Goal: Information Seeking & Learning: Learn about a topic

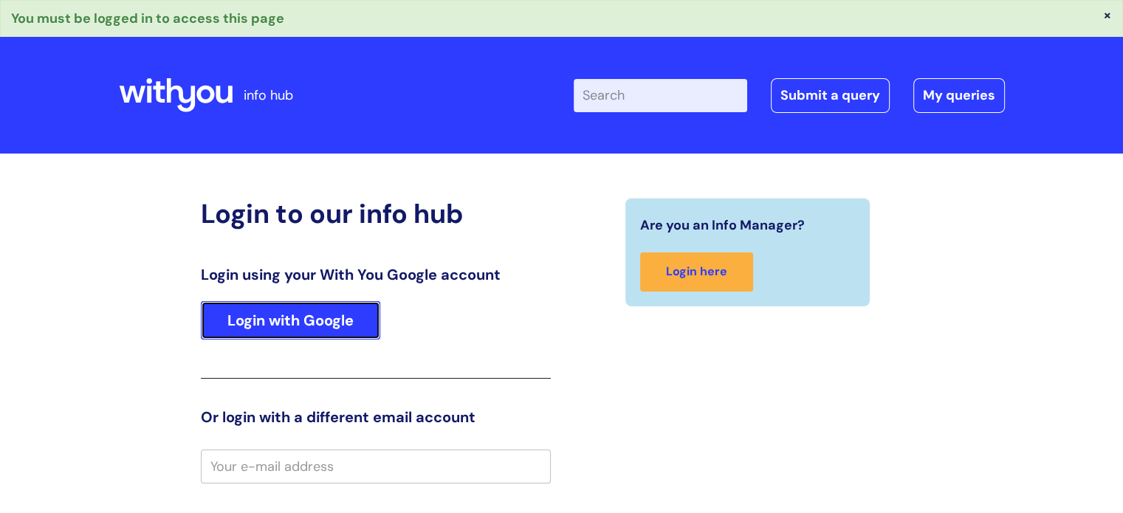
click at [270, 325] on link "Login with Google" at bounding box center [290, 320] width 179 height 38
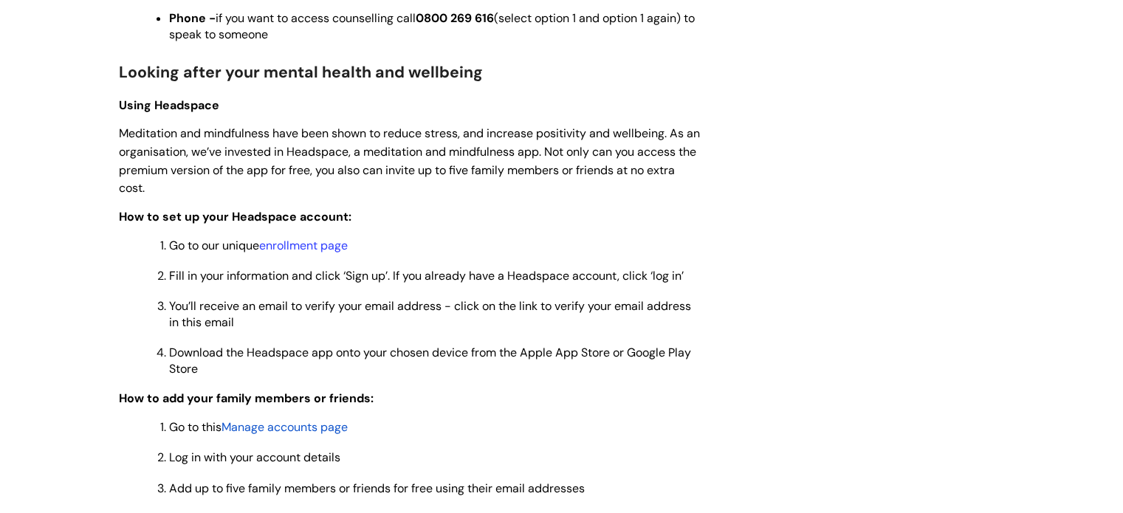
scroll to position [1152, 0]
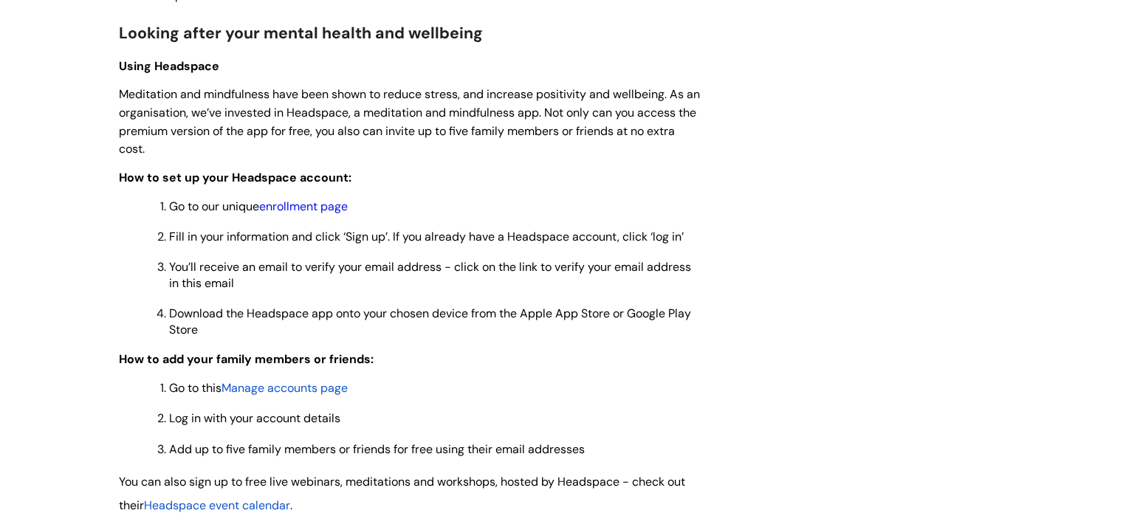
click at [320, 211] on link "enrollment page" at bounding box center [303, 207] width 89 height 16
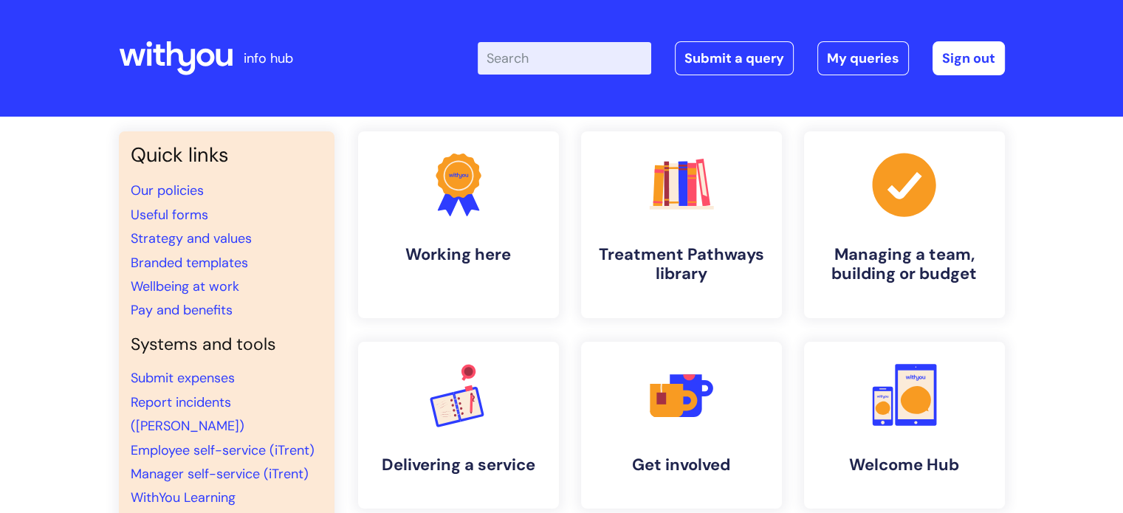
click at [538, 57] on input "Enter your search term here..." at bounding box center [565, 58] width 174 height 32
click at [511, 222] on link ".cls-1{fill:#f89b22;}.cls-1,.cls-2,.cls-3{stroke-width:0px;}.cls-2{fill:#2d3cff…" at bounding box center [458, 225] width 204 height 190
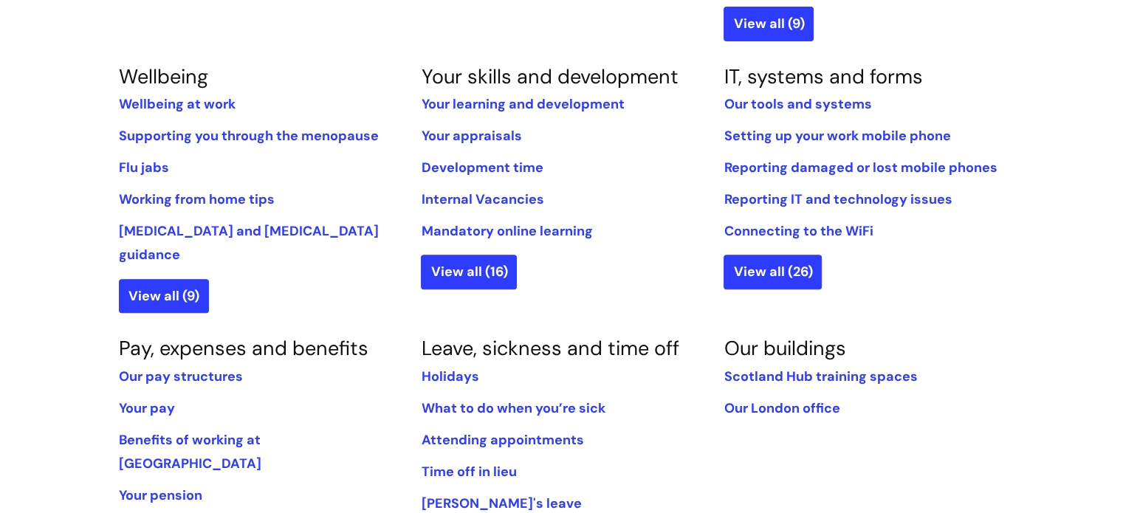
scroll to position [639, 0]
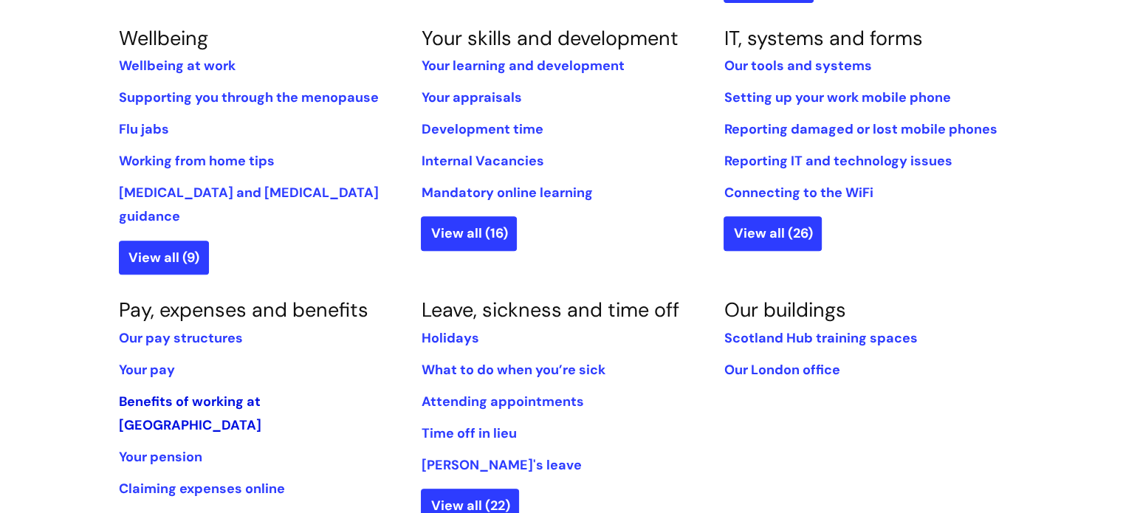
click at [174, 393] on link "Benefits of working at WithYou" at bounding box center [190, 413] width 143 height 41
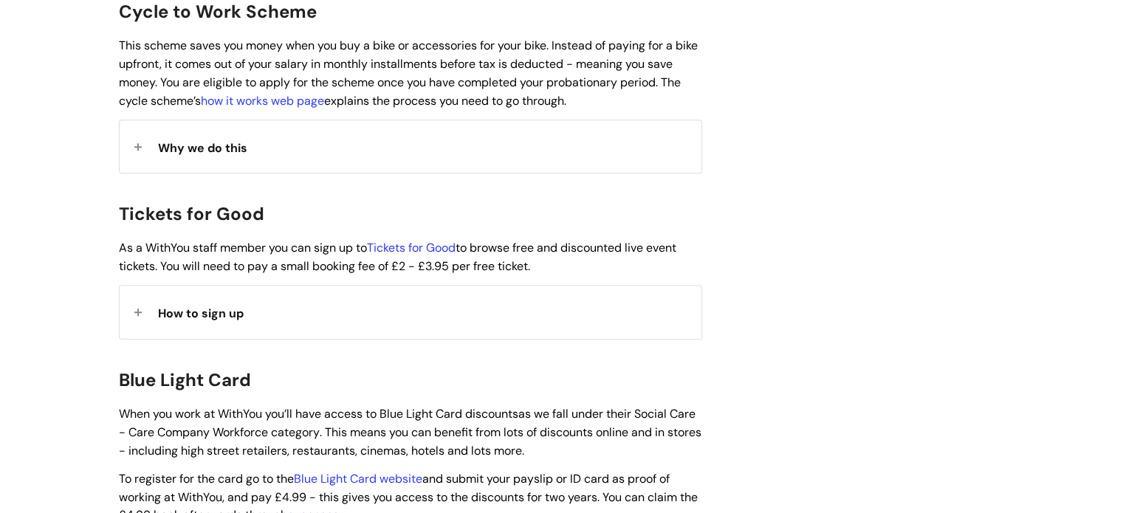
scroll to position [1316, 0]
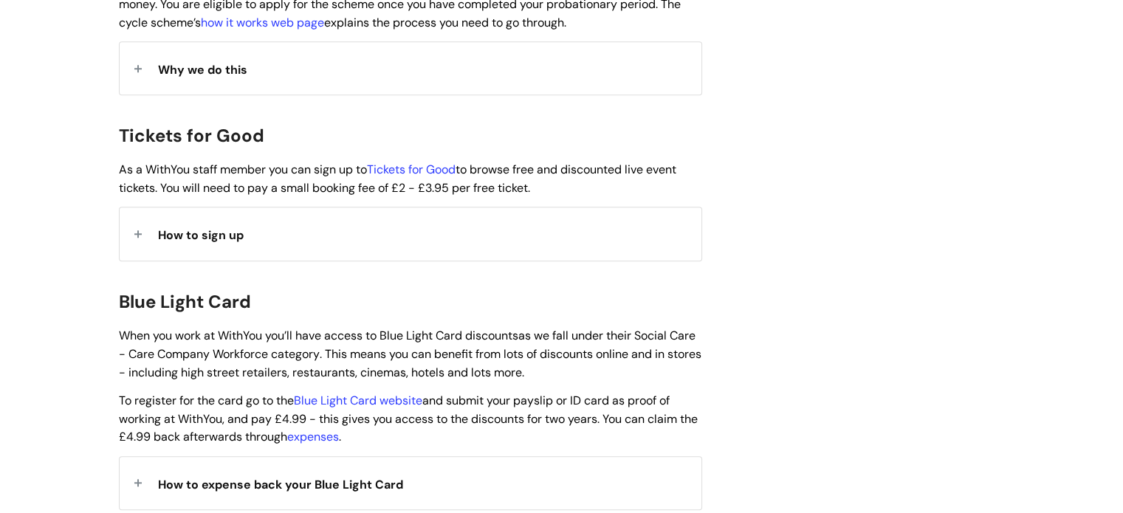
click at [378, 208] on div "How to sign up" at bounding box center [411, 234] width 582 height 52
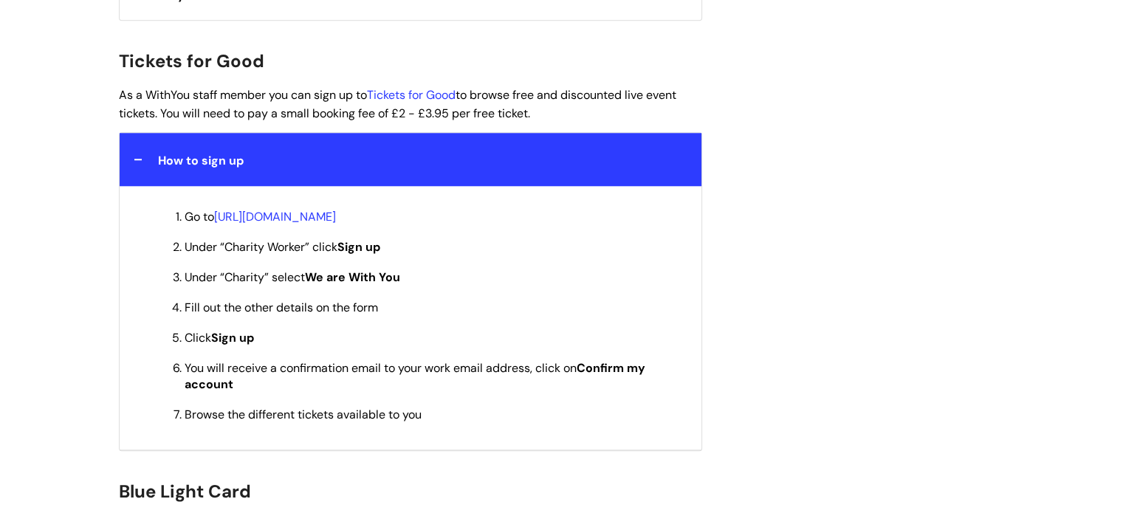
scroll to position [1388, 0]
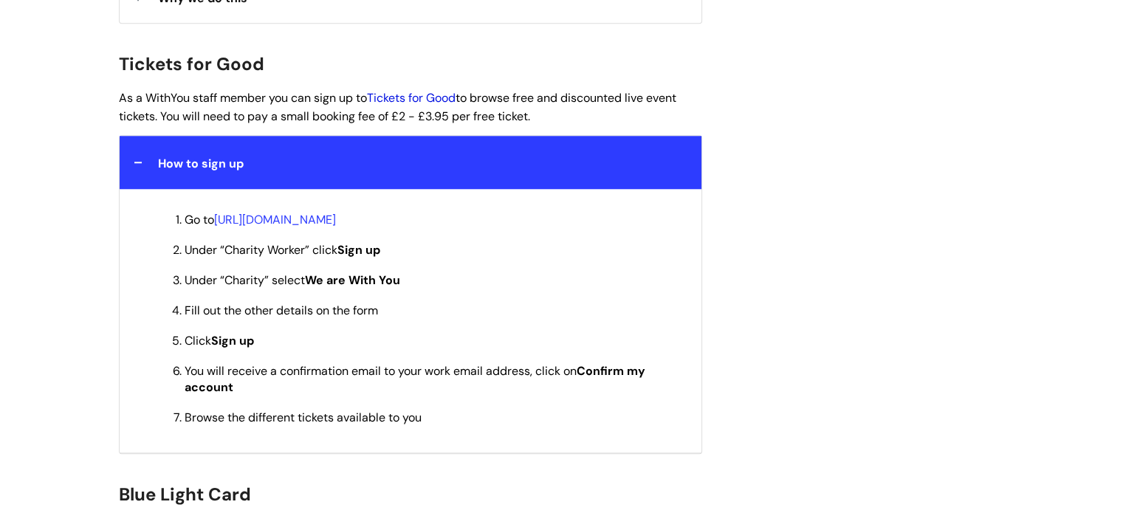
click at [419, 90] on link "Tickets for Good" at bounding box center [411, 98] width 89 height 16
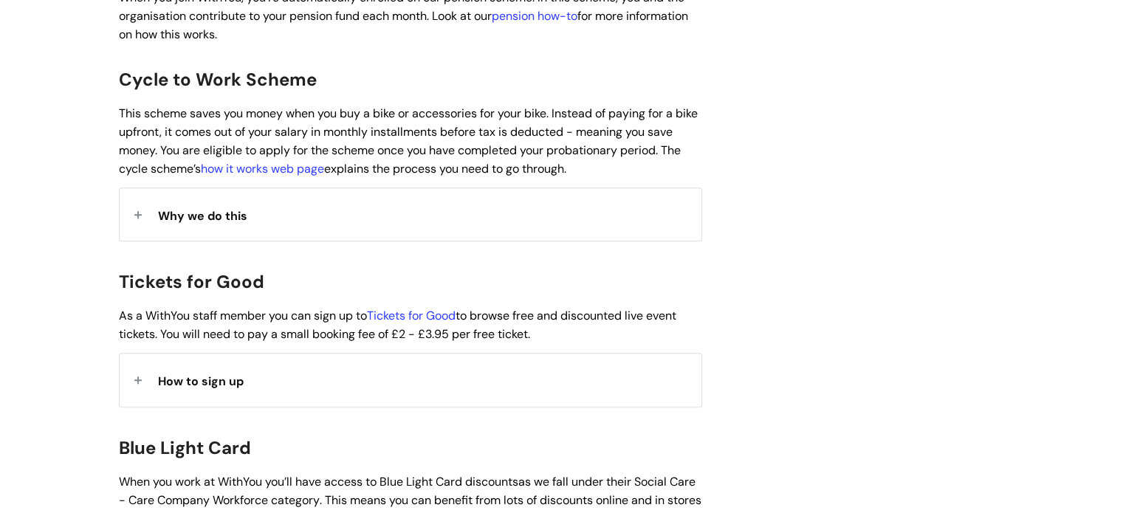
click at [512, 354] on div "How to sign up" at bounding box center [411, 380] width 582 height 52
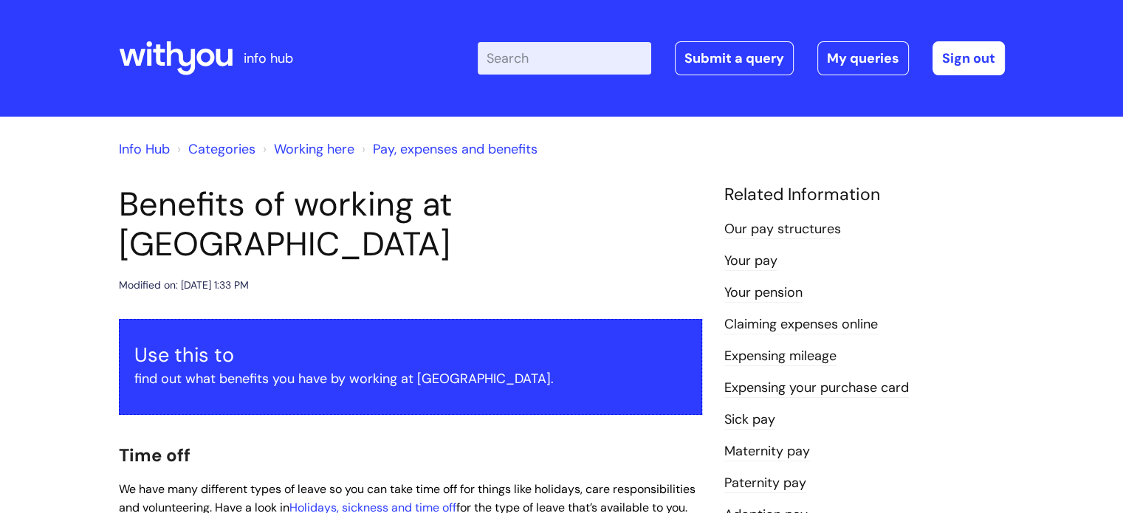
click at [313, 148] on link "Working here" at bounding box center [314, 149] width 80 height 18
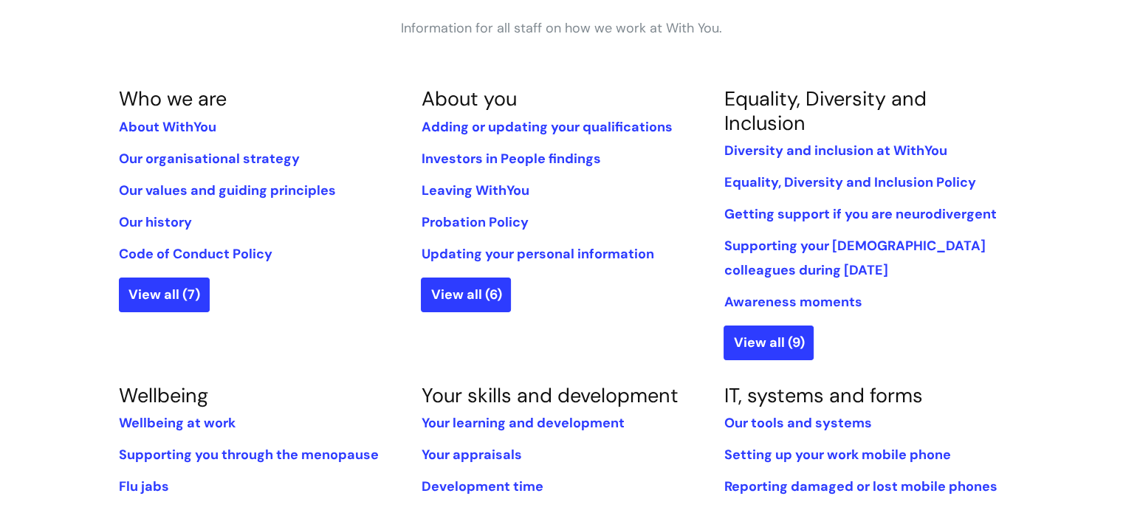
scroll to position [389, 0]
